Goal: Task Accomplishment & Management: Manage account settings

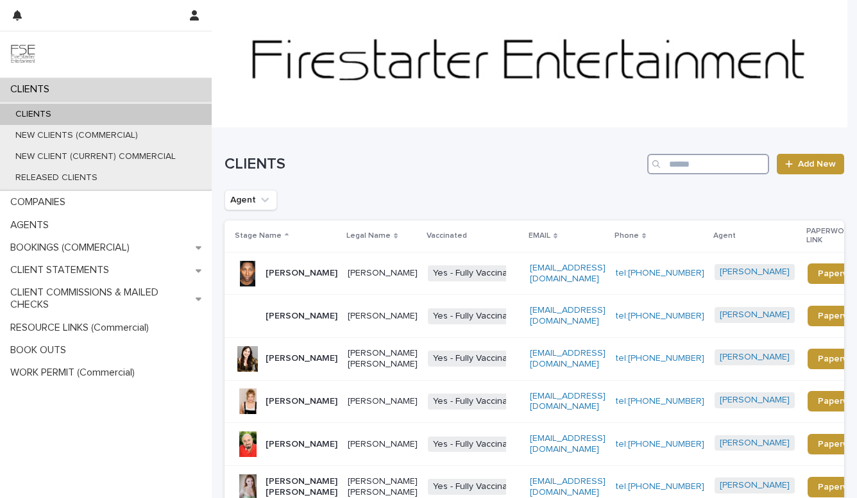
click at [686, 171] on input "Search" at bounding box center [708, 164] width 122 height 21
type input "********"
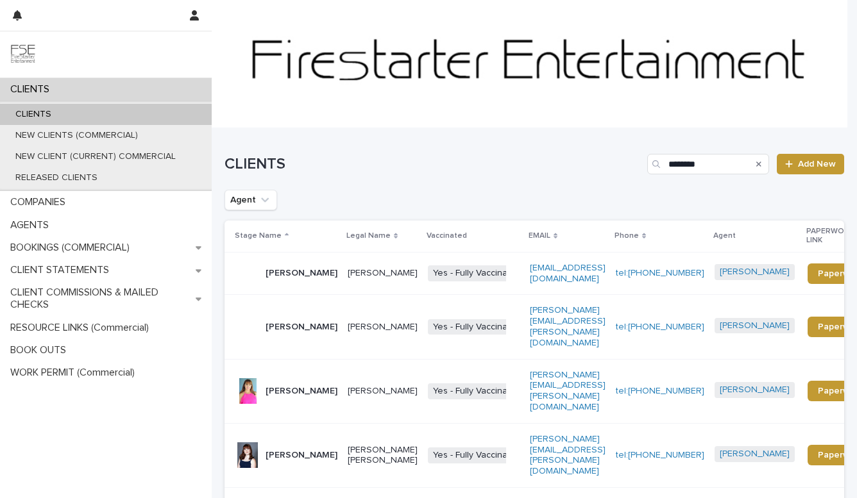
click at [458, 144] on div "CLIENTS ******** Add New" at bounding box center [534, 159] width 620 height 62
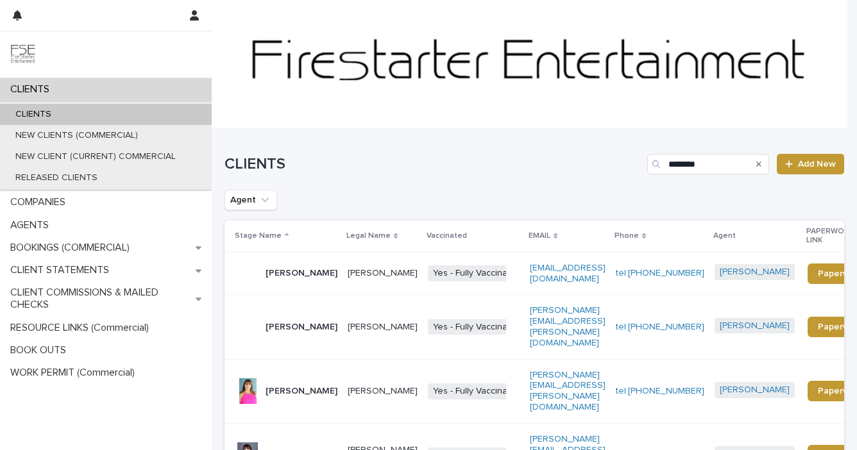
click at [280, 386] on p "[PERSON_NAME]" at bounding box center [302, 391] width 72 height 11
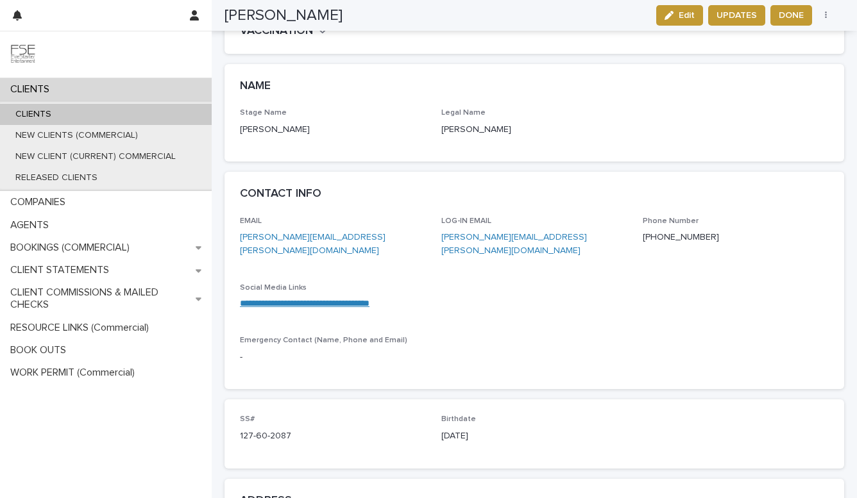
scroll to position [518, 0]
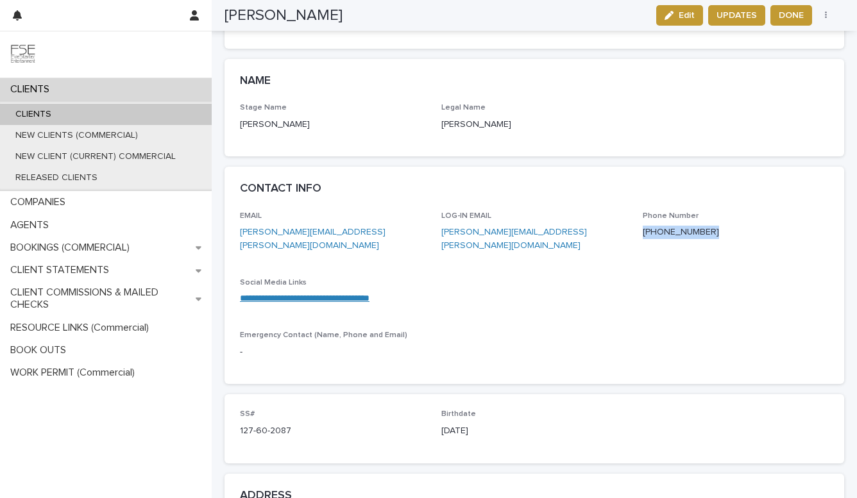
drag, startPoint x: 697, startPoint y: 218, endPoint x: 633, endPoint y: 219, distance: 64.1
click at [633, 219] on div "**********" at bounding box center [534, 290] width 589 height 157
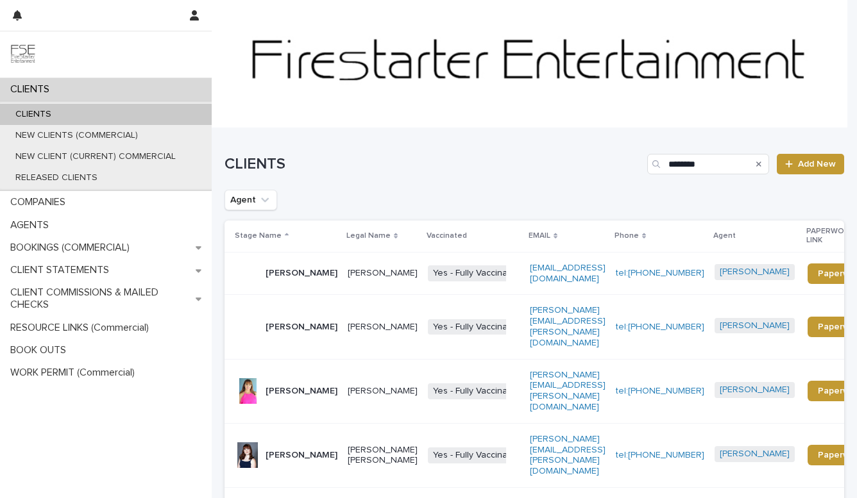
click at [348, 276] on p "[PERSON_NAME]" at bounding box center [383, 273] width 70 height 11
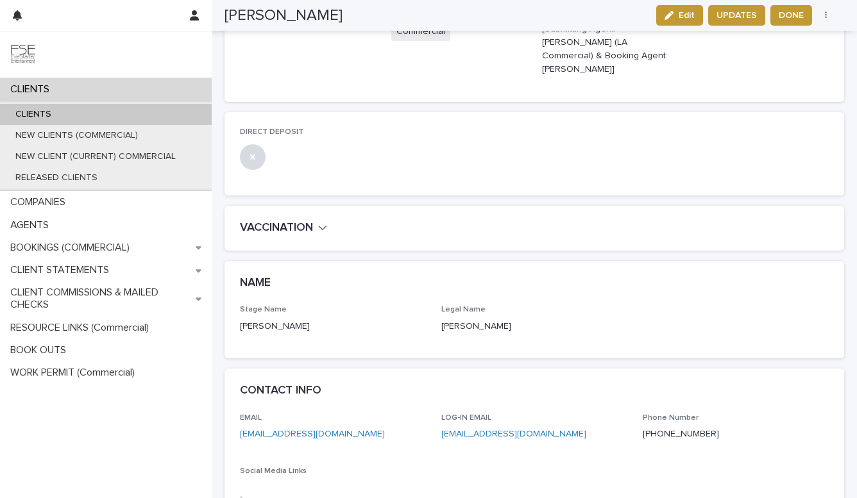
scroll to position [348, 0]
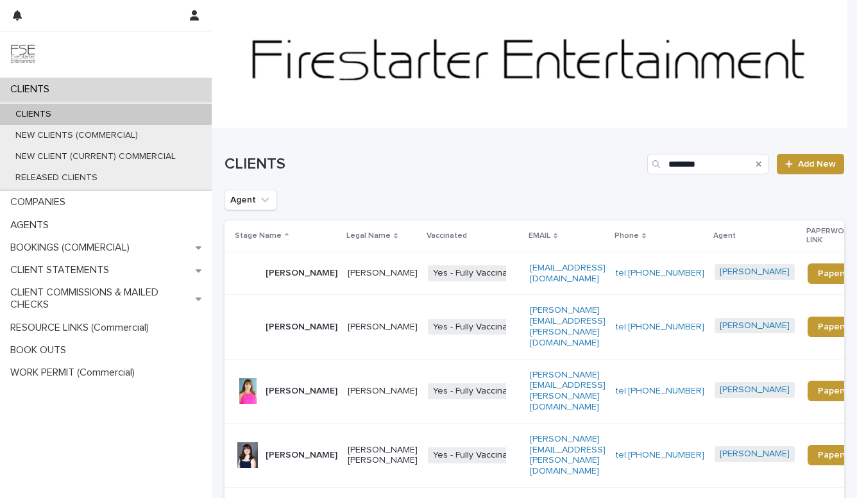
click at [364, 322] on p "[PERSON_NAME]" at bounding box center [383, 327] width 70 height 11
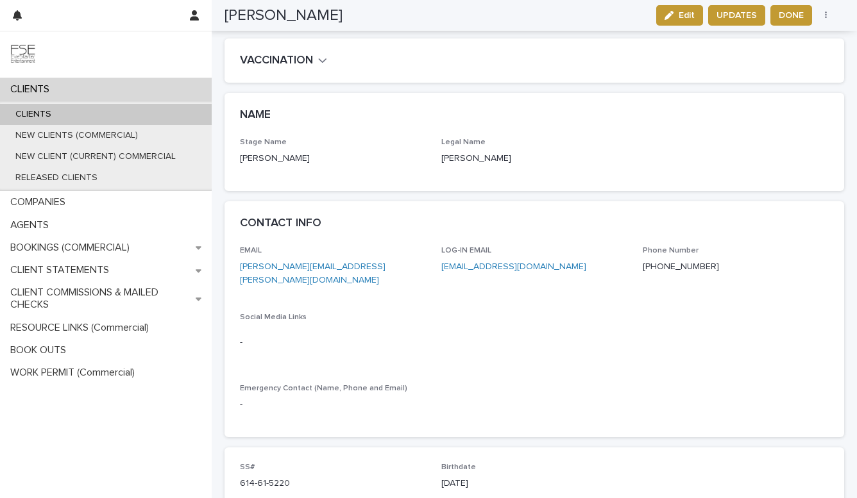
scroll to position [406, 0]
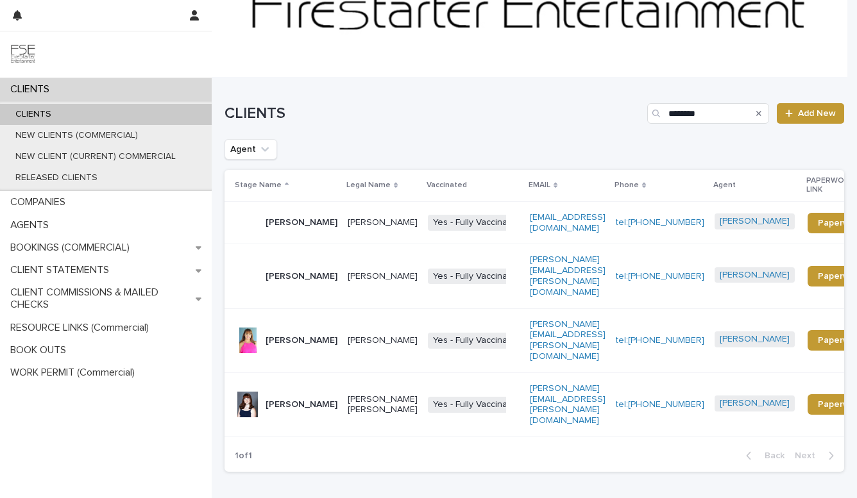
scroll to position [52, 0]
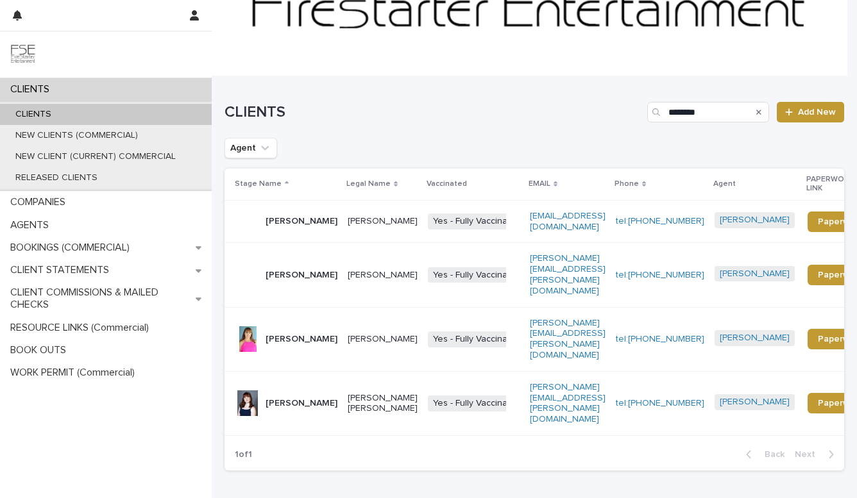
click at [348, 334] on p "[PERSON_NAME]" at bounding box center [383, 339] width 70 height 11
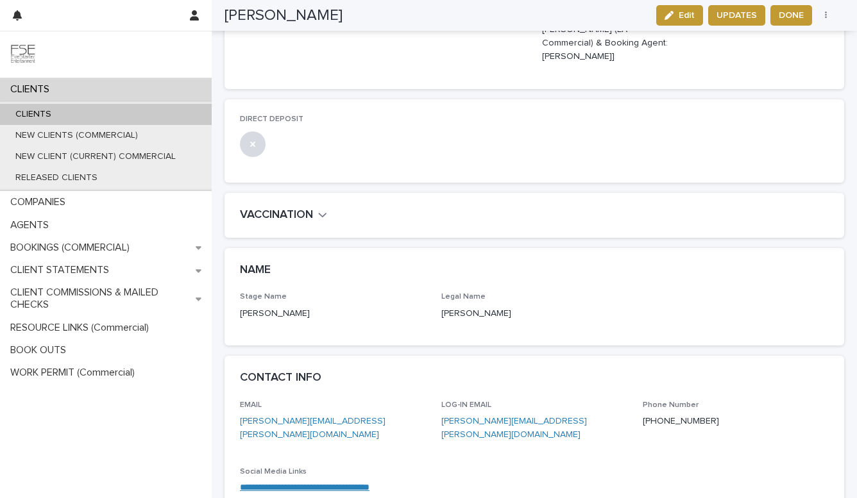
scroll to position [331, 0]
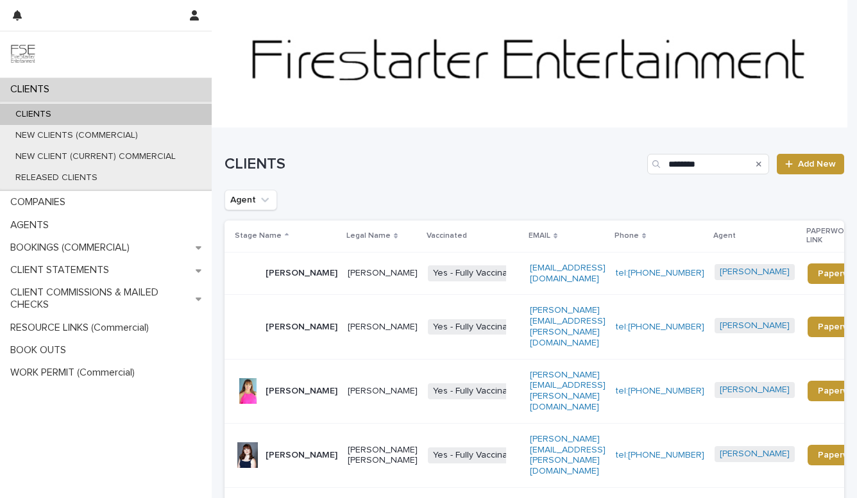
click at [348, 445] on p "[PERSON_NAME] [PERSON_NAME]" at bounding box center [383, 456] width 70 height 22
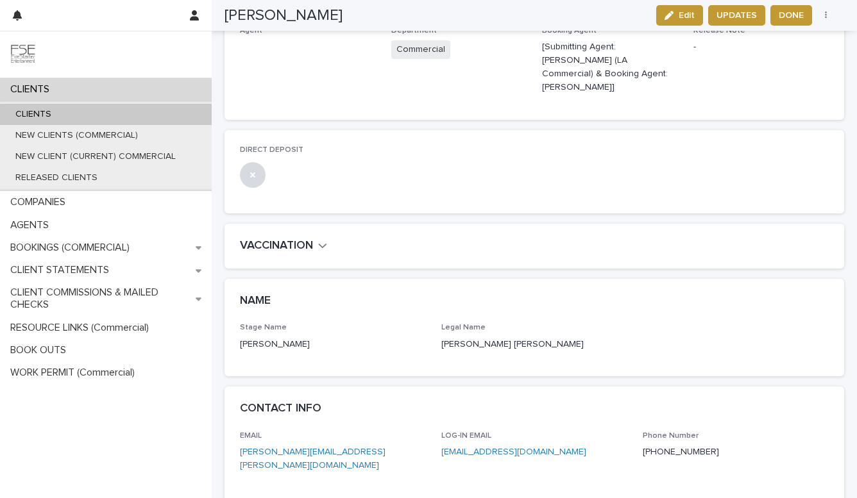
scroll to position [300, 0]
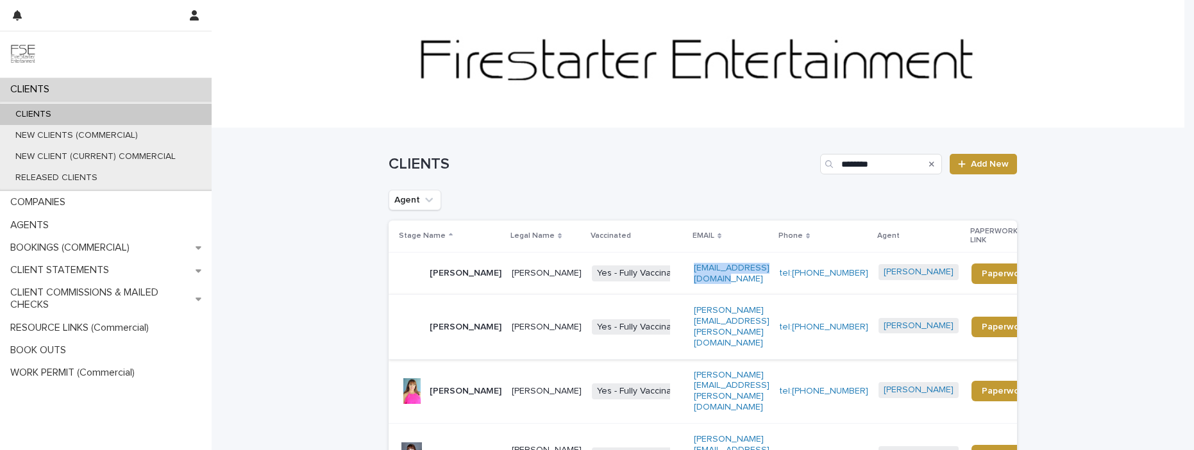
drag, startPoint x: 720, startPoint y: 281, endPoint x: 697, endPoint y: 270, distance: 25.5
click at [697, 270] on td "[EMAIL_ADDRESS][DOMAIN_NAME]" at bounding box center [732, 273] width 86 height 43
click at [751, 285] on p "[EMAIL_ADDRESS][DOMAIN_NAME]" at bounding box center [732, 274] width 76 height 22
click at [491, 281] on div "[PERSON_NAME]" at bounding box center [450, 274] width 103 height 26
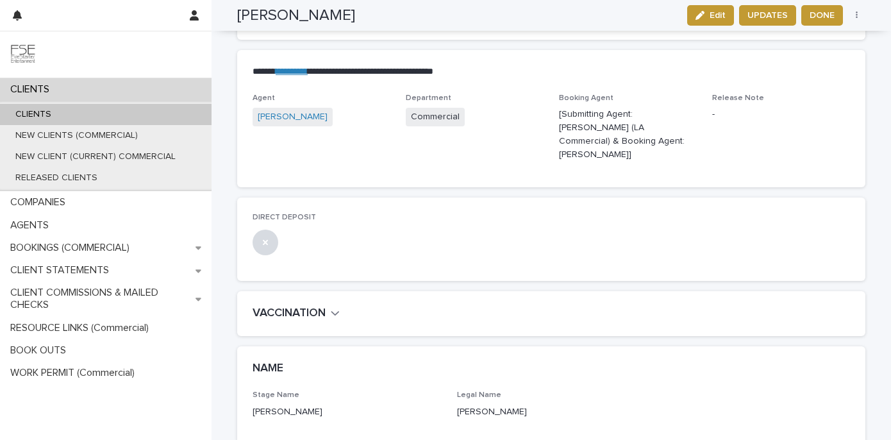
scroll to position [78, 0]
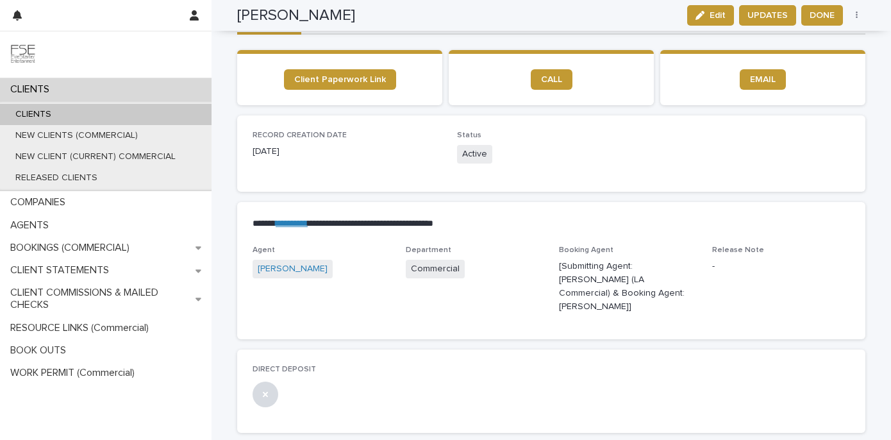
click at [406, 319] on div "Agent [PERSON_NAME] Department Commercial Booking Agent [Submitting Agent: [PER…" at bounding box center [551, 293] width 629 height 94
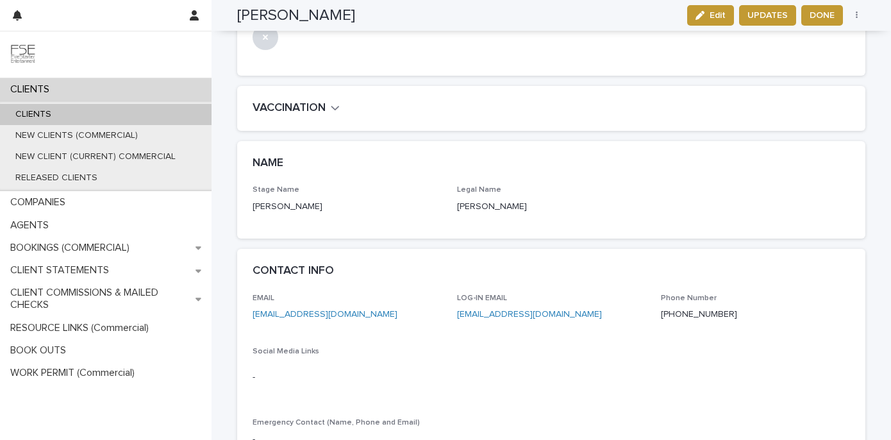
scroll to position [487, 0]
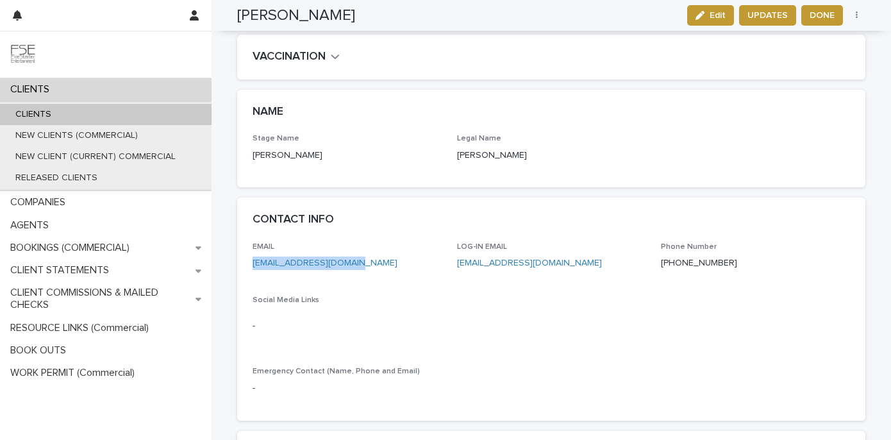
drag, startPoint x: 353, startPoint y: 244, endPoint x: 245, endPoint y: 252, distance: 108.7
click at [245, 252] on div "EMAIL [EMAIL_ADDRESS][DOMAIN_NAME] LOG-IN EMAIL [EMAIL_ADDRESS][DOMAIN_NAME] Ph…" at bounding box center [551, 331] width 629 height 178
copy link "[EMAIL_ADDRESS][DOMAIN_NAME]"
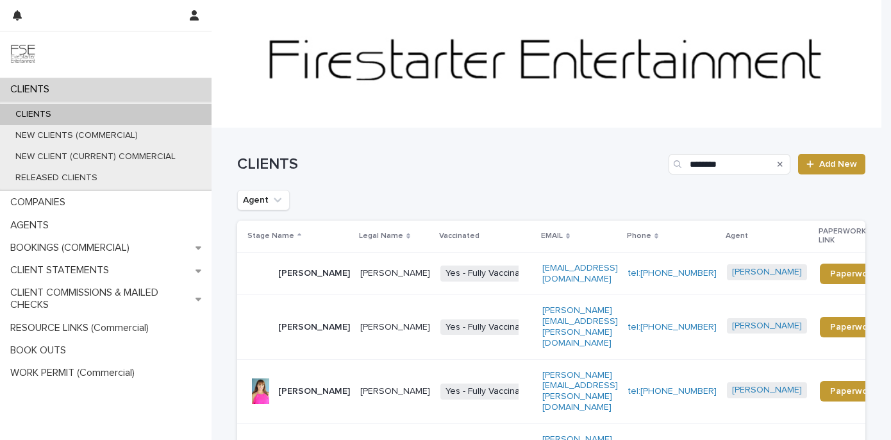
click at [366, 322] on p "[PERSON_NAME]" at bounding box center [395, 327] width 70 height 11
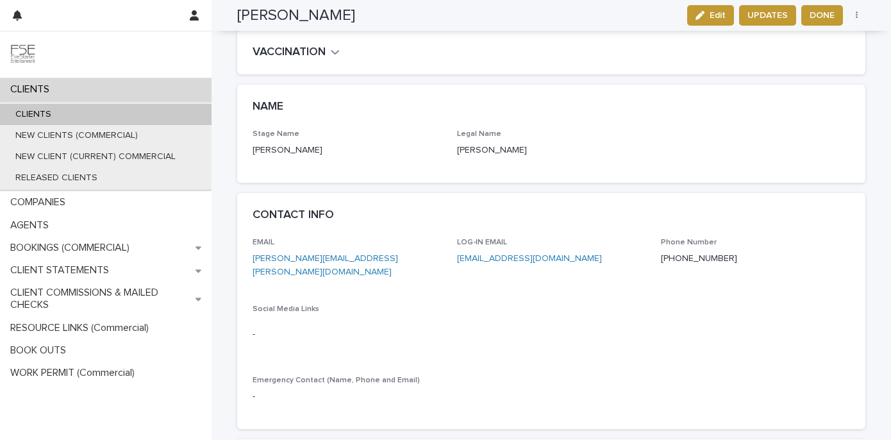
scroll to position [543, 0]
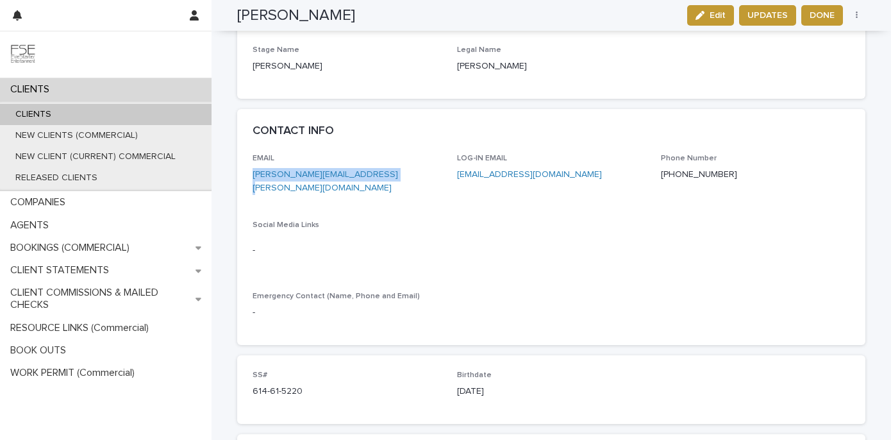
drag, startPoint x: 404, startPoint y: 173, endPoint x: 249, endPoint y: 178, distance: 155.3
click at [253, 178] on p "[PERSON_NAME][EMAIL_ADDRESS][PERSON_NAME][DOMAIN_NAME]" at bounding box center [347, 181] width 189 height 27
copy link "[PERSON_NAME][EMAIL_ADDRESS][PERSON_NAME][DOMAIN_NAME]"
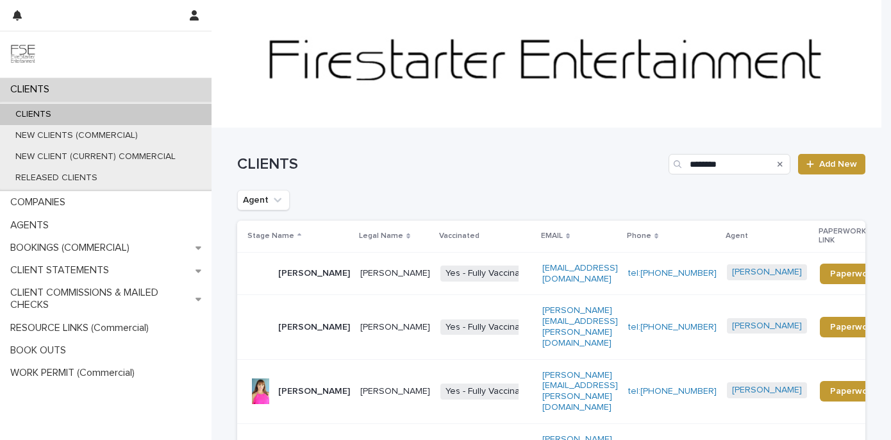
click at [305, 386] on p "[PERSON_NAME]" at bounding box center [314, 391] width 72 height 11
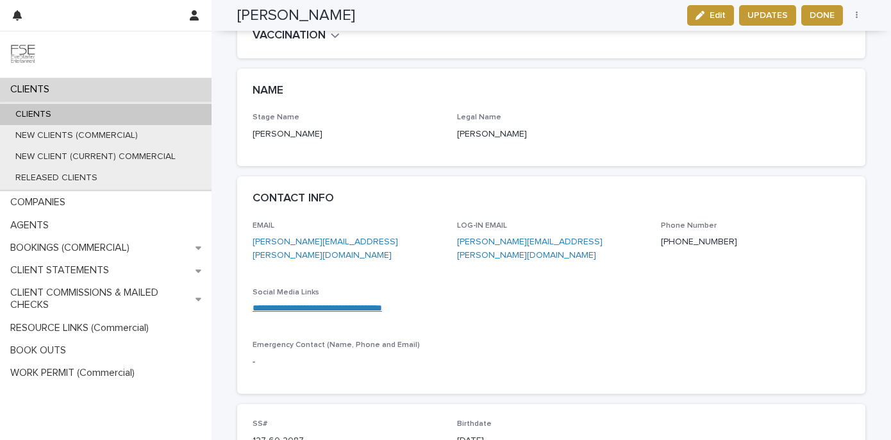
scroll to position [509, 0]
drag, startPoint x: 360, startPoint y: 230, endPoint x: 239, endPoint y: 230, distance: 121.2
click at [239, 230] on div "**********" at bounding box center [551, 307] width 629 height 173
copy link "[PERSON_NAME][EMAIL_ADDRESS][PERSON_NAME][DOMAIN_NAME]"
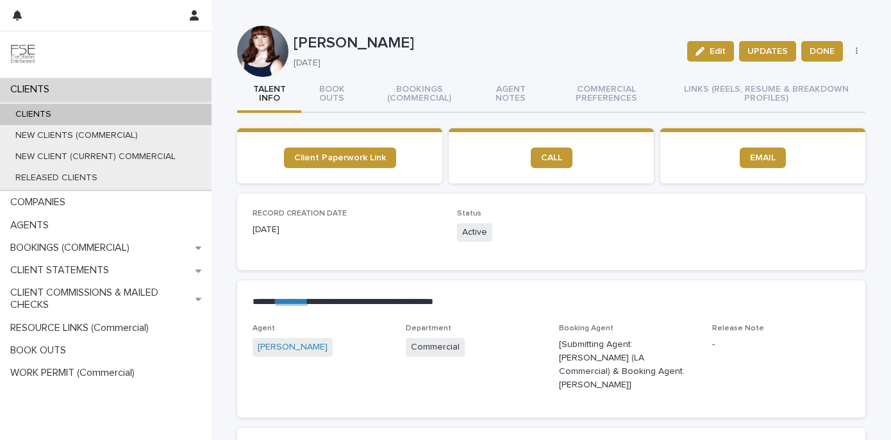
click at [333, 302] on p "**********" at bounding box center [549, 302] width 593 height 13
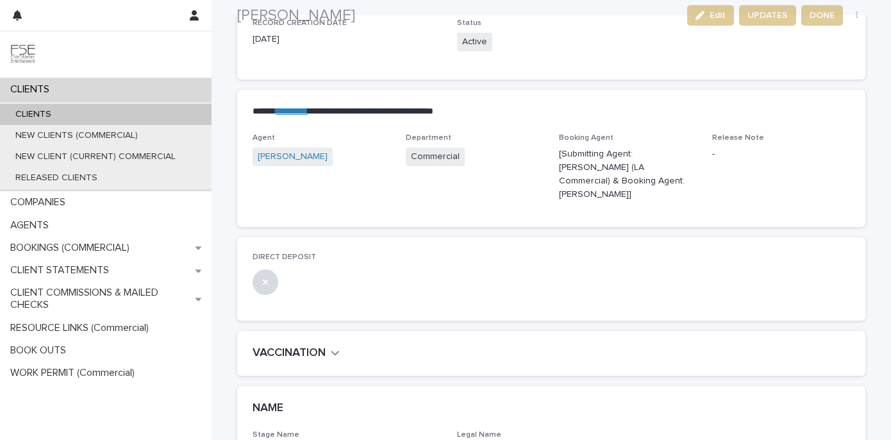
scroll to position [229, 0]
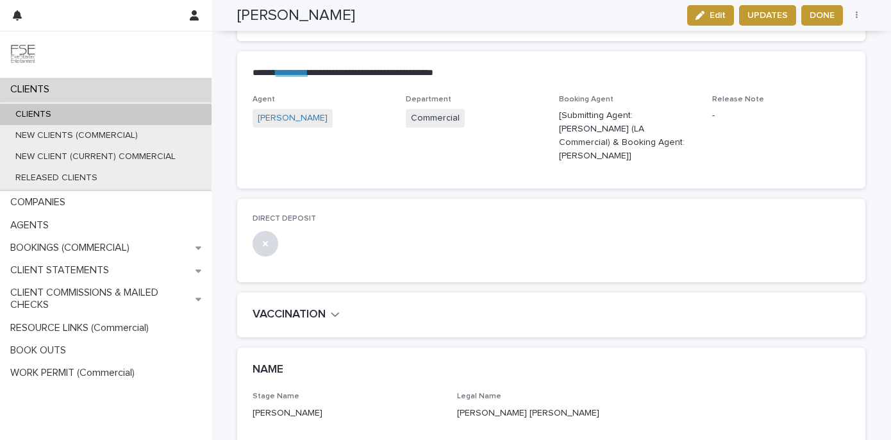
click at [325, 407] on p "[PERSON_NAME]" at bounding box center [347, 413] width 189 height 13
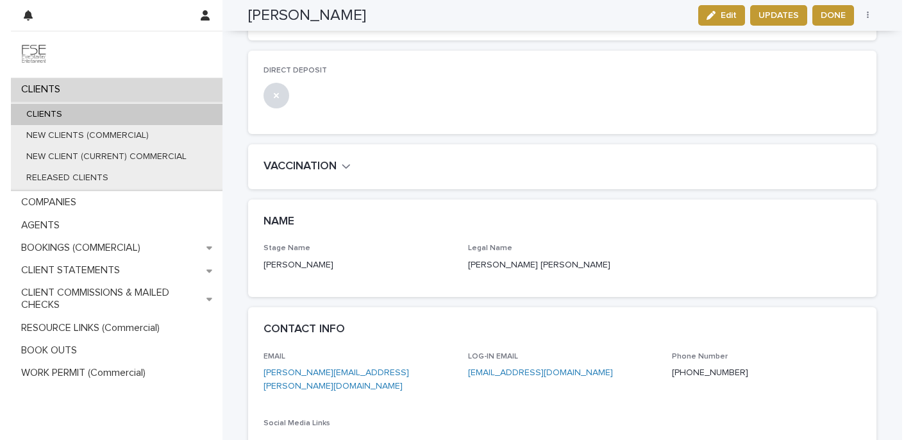
scroll to position [434, 0]
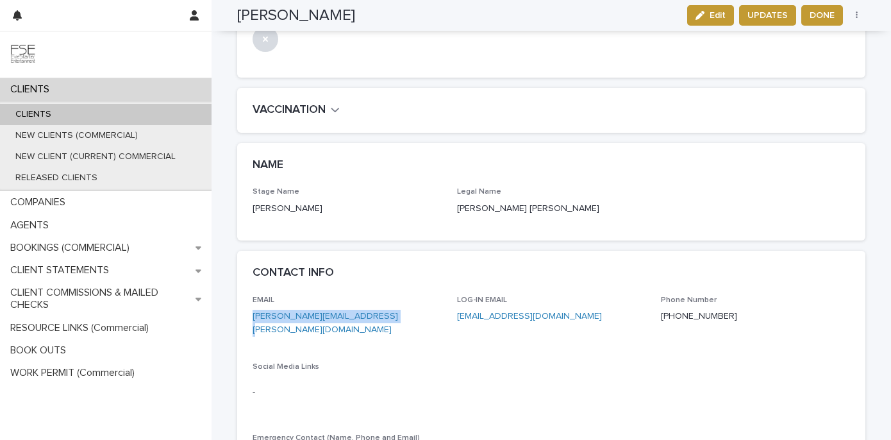
drag, startPoint x: 391, startPoint y: 302, endPoint x: 244, endPoint y: 309, distance: 146.4
click at [244, 309] on div "EMAIL [PERSON_NAME][EMAIL_ADDRESS][PERSON_NAME][DOMAIN_NAME] LOG-IN EMAIL [EMAI…" at bounding box center [551, 391] width 629 height 191
copy link "[PERSON_NAME][EMAIL_ADDRESS][PERSON_NAME][DOMAIN_NAME]"
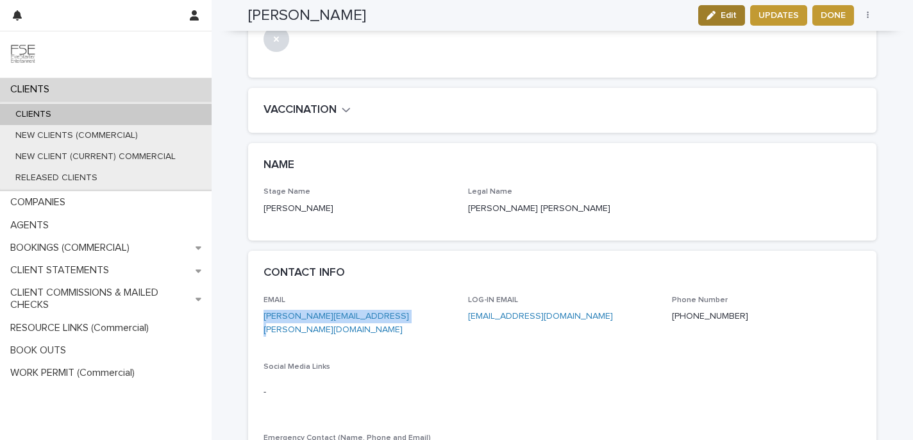
click at [725, 21] on button "Edit" at bounding box center [721, 15] width 47 height 21
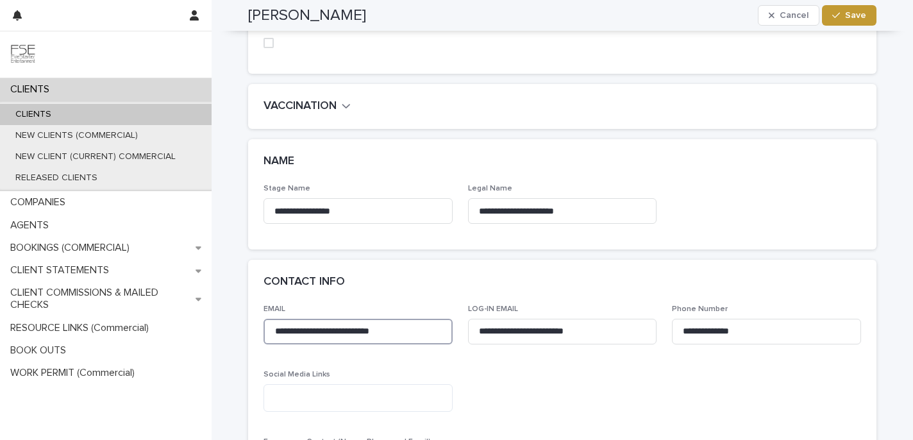
click at [267, 319] on input "**********" at bounding box center [358, 332] width 189 height 26
type input "**********"
click at [847, 11] on span "Save" at bounding box center [855, 15] width 21 height 9
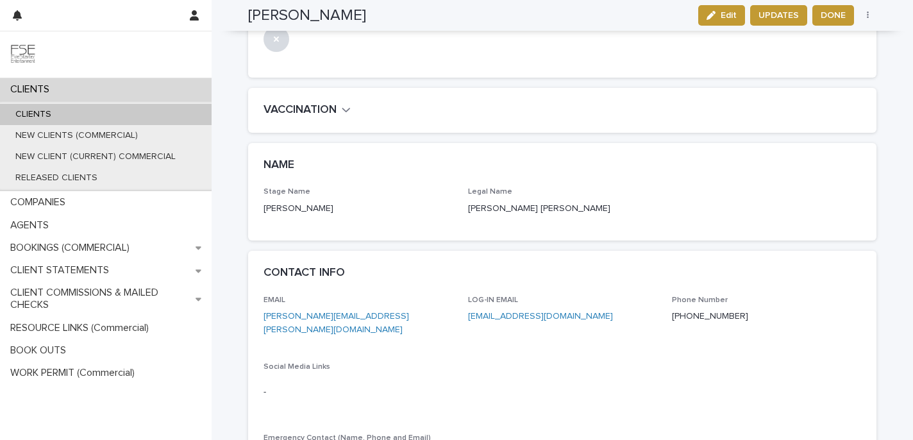
click at [21, 51] on img at bounding box center [23, 55] width 26 height 26
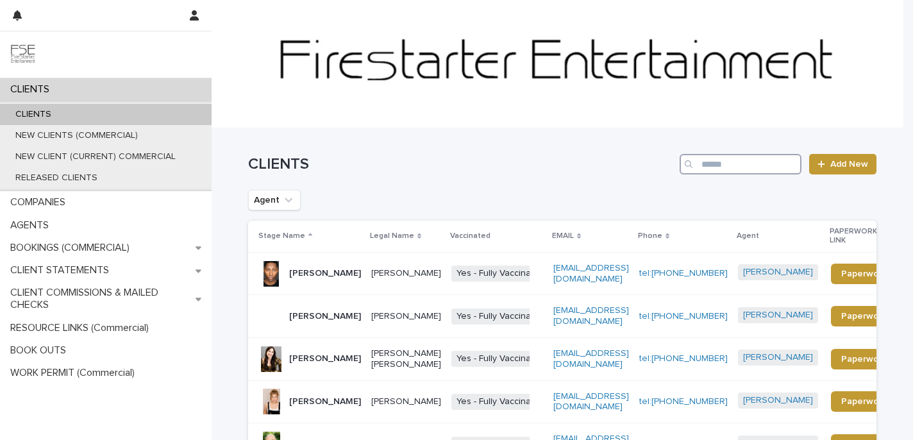
click at [774, 162] on input "Search" at bounding box center [741, 164] width 122 height 21
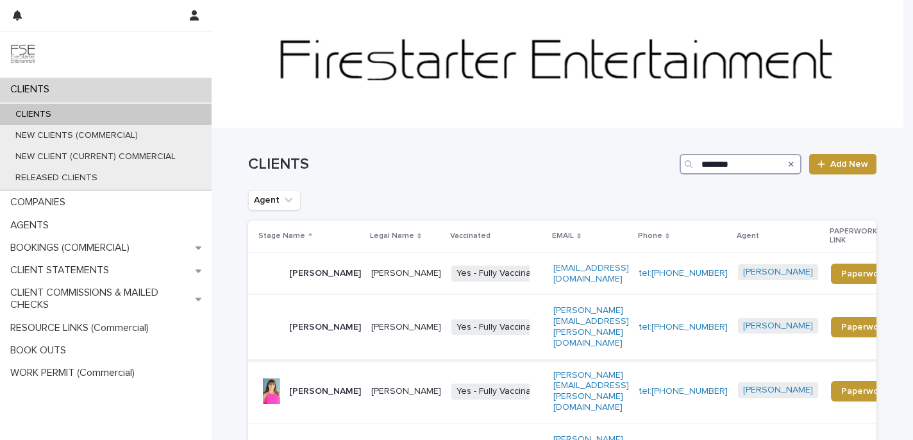
type input "********"
click at [575, 328] on div "[PERSON_NAME][EMAIL_ADDRESS][PERSON_NAME][DOMAIN_NAME]" at bounding box center [591, 326] width 76 height 53
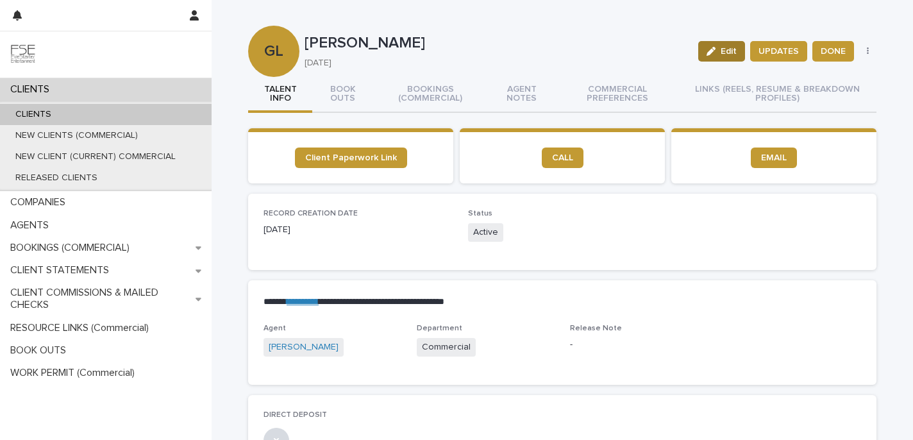
click at [722, 55] on span "Edit" at bounding box center [729, 51] width 16 height 9
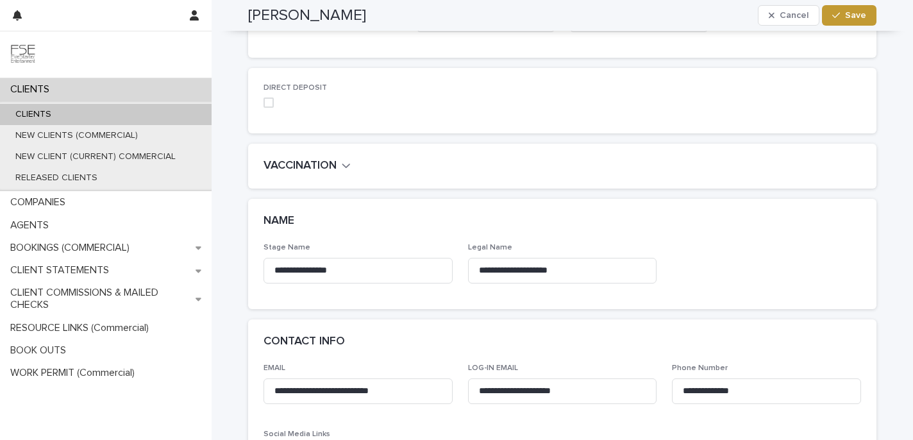
scroll to position [385, 0]
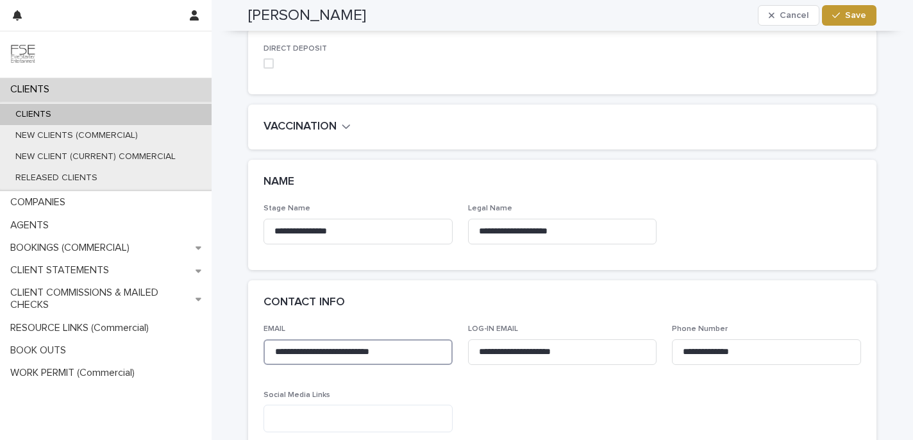
click at [278, 355] on input "**********" at bounding box center [358, 352] width 189 height 26
type input "**********"
click at [833, 12] on icon "button" at bounding box center [836, 15] width 8 height 9
